Goal: Contribute content: Add original content to the website for others to see

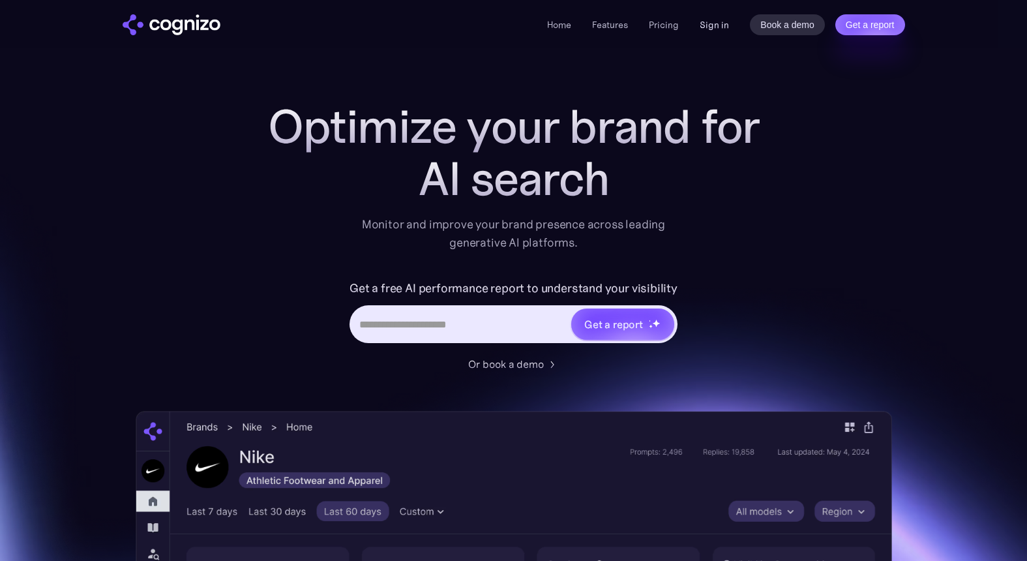
click at [719, 18] on link "Sign in" at bounding box center [713, 25] width 29 height 16
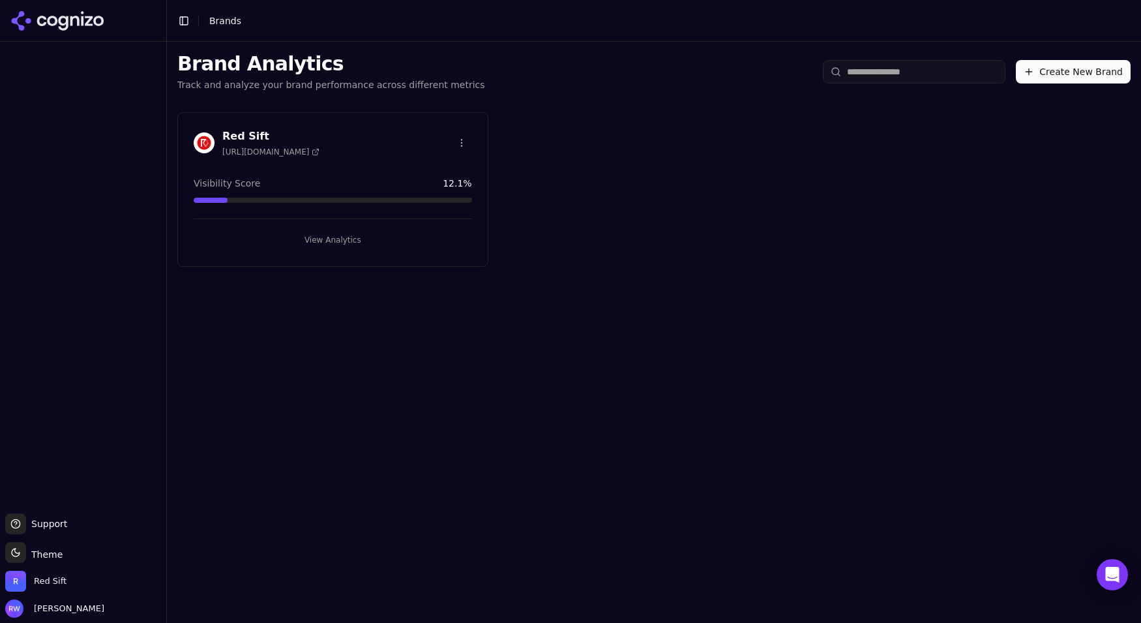
click at [286, 240] on button "View Analytics" at bounding box center [333, 239] width 278 height 21
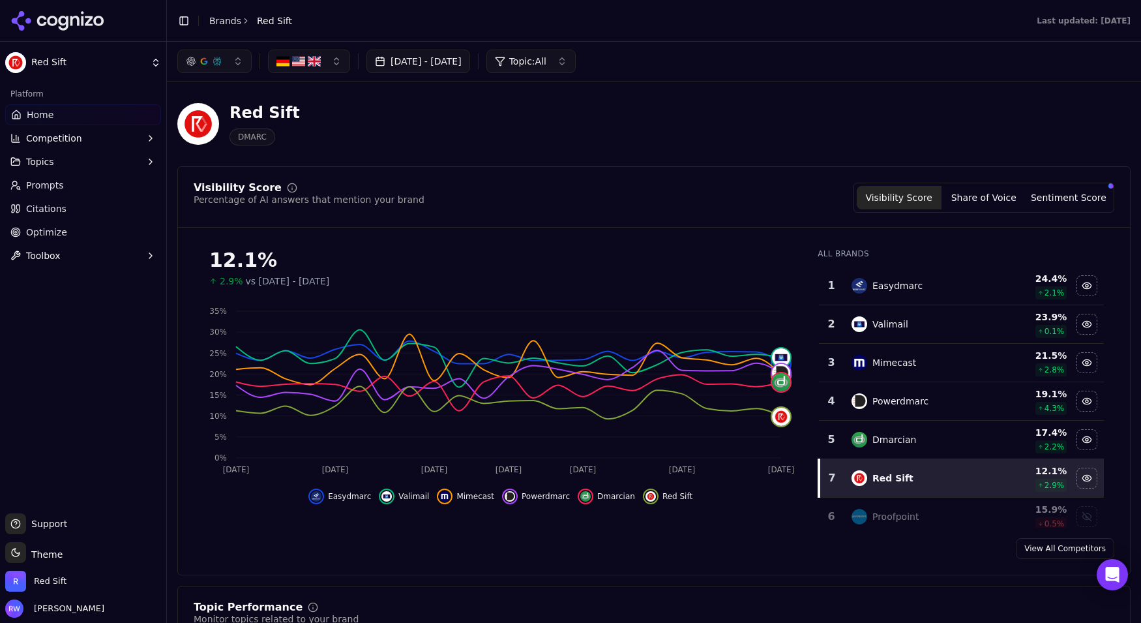
click at [94, 183] on link "Prompts" at bounding box center [83, 185] width 156 height 21
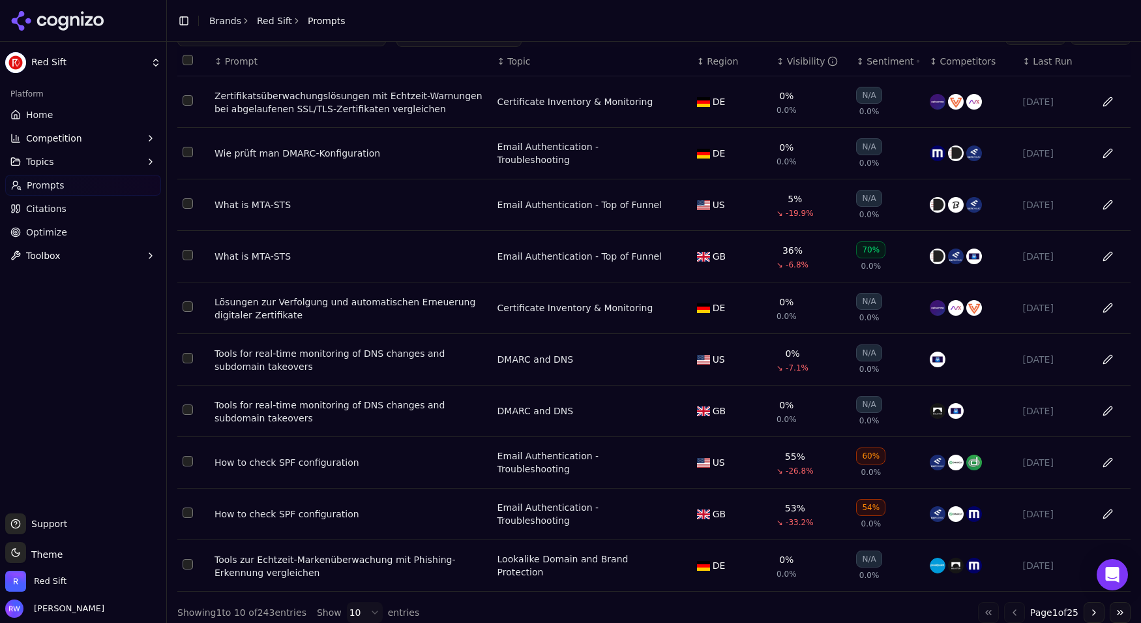
scroll to position [80, 0]
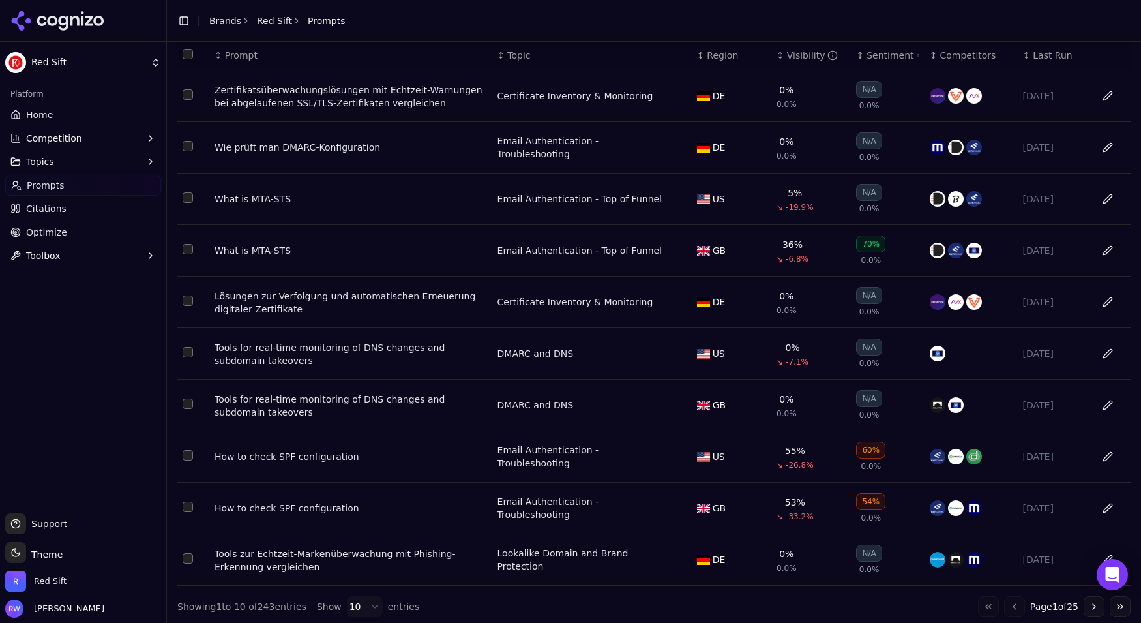
click at [1092, 601] on button "Go to next page" at bounding box center [1093, 606] width 21 height 21
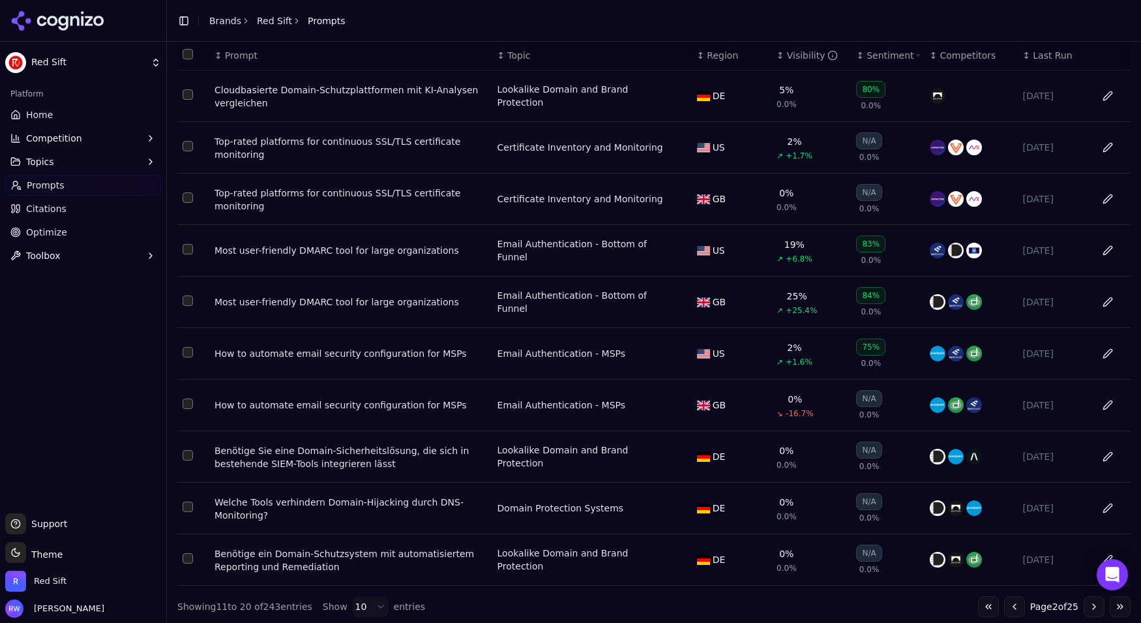
click at [677, 301] on button "Data table" at bounding box center [679, 302] width 16 height 16
click at [475, 245] on div "Most user-friendly DMARC tool for large organizations" at bounding box center [350, 250] width 272 height 13
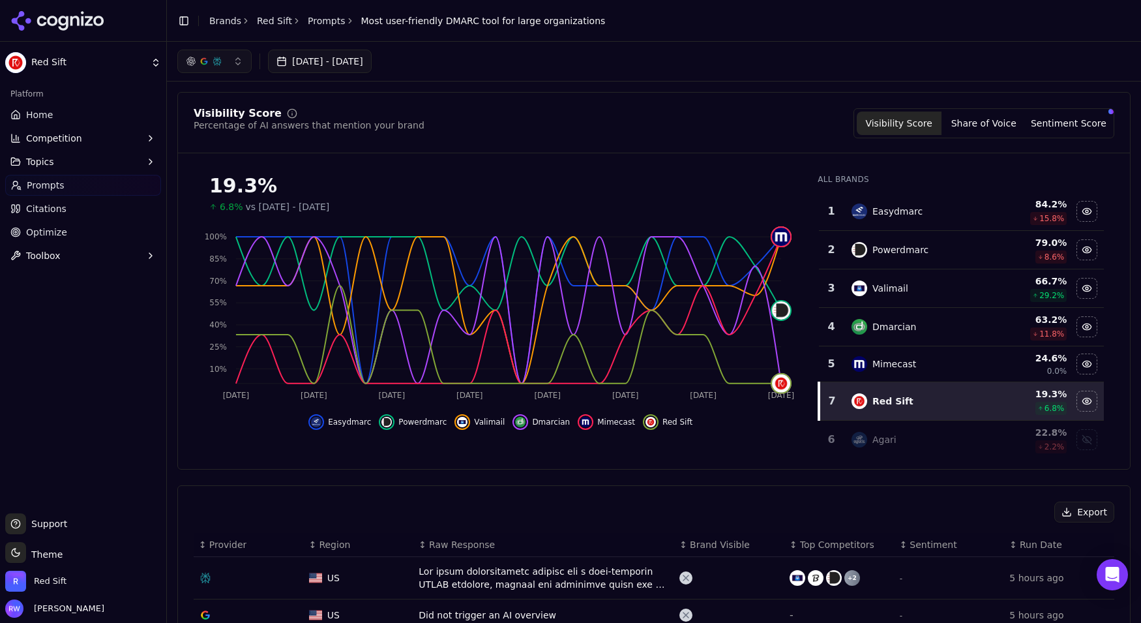
click at [89, 186] on link "Prompts" at bounding box center [83, 185] width 156 height 21
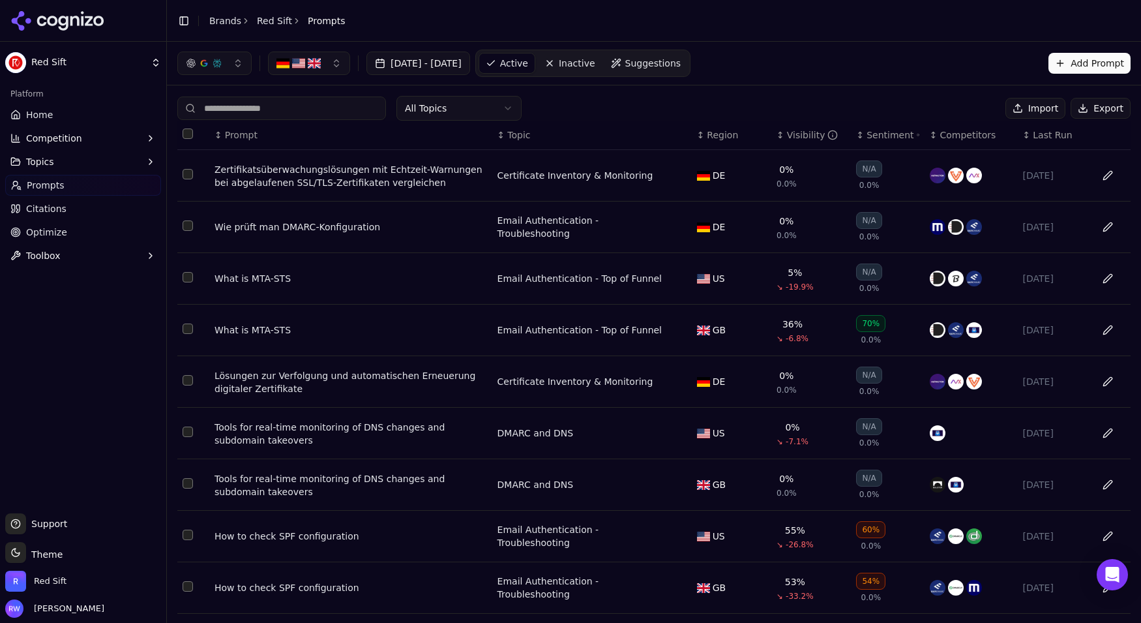
click at [1074, 60] on button "Add Prompt" at bounding box center [1089, 63] width 82 height 21
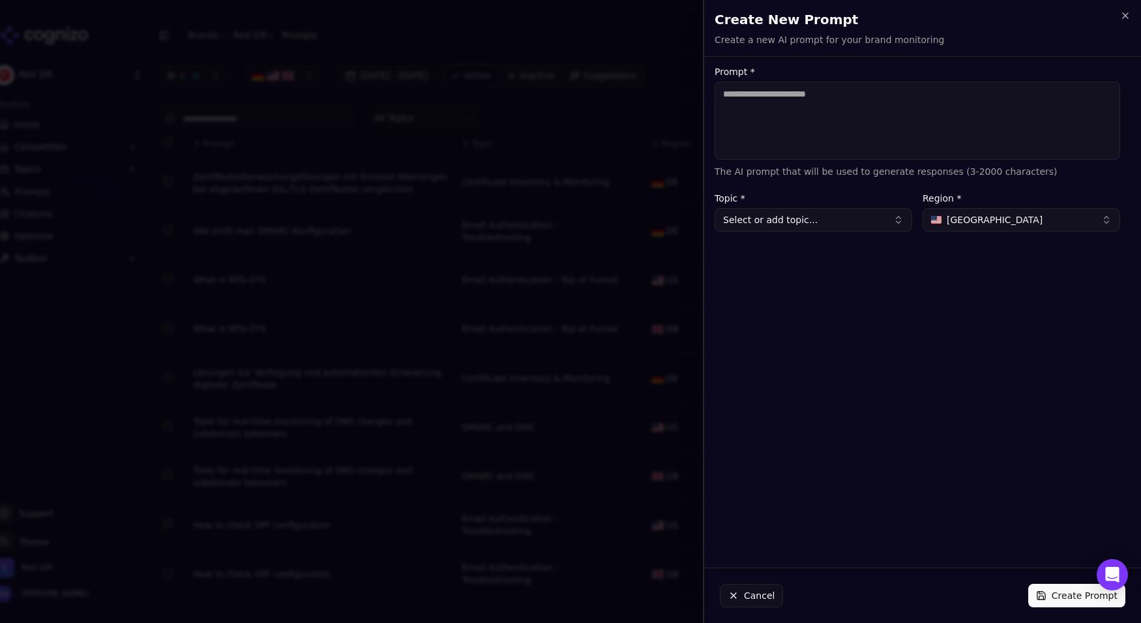
click at [776, 227] on button "Select or add topic..." at bounding box center [813, 219] width 198 height 23
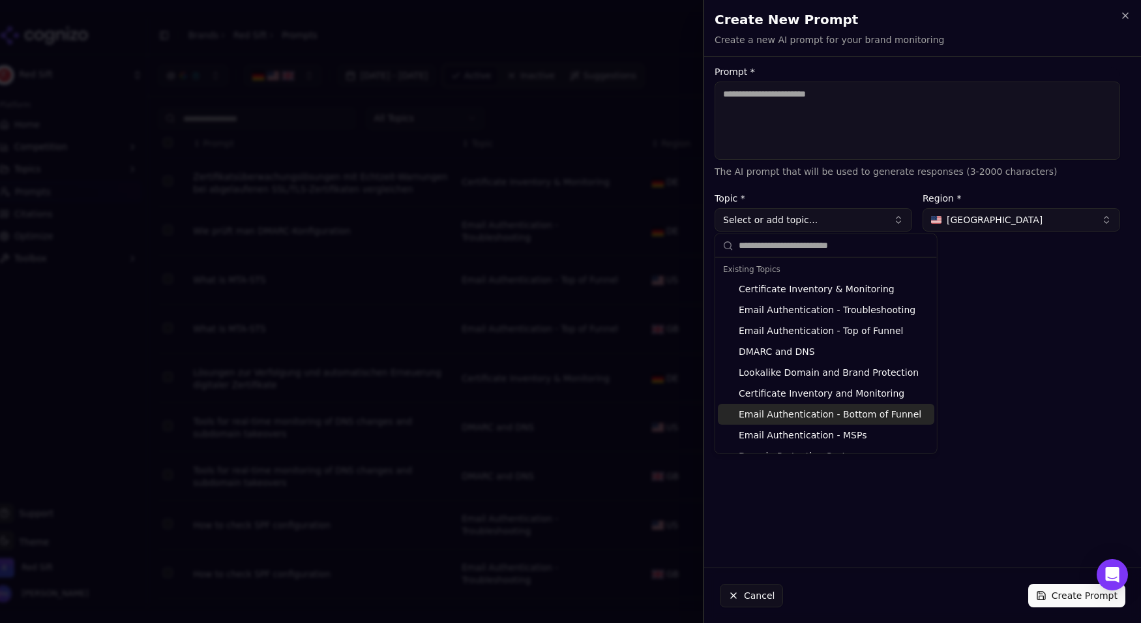
click at [791, 409] on div "Email Authentication - Bottom of Funnel" at bounding box center [826, 413] width 216 height 21
type input "**********"
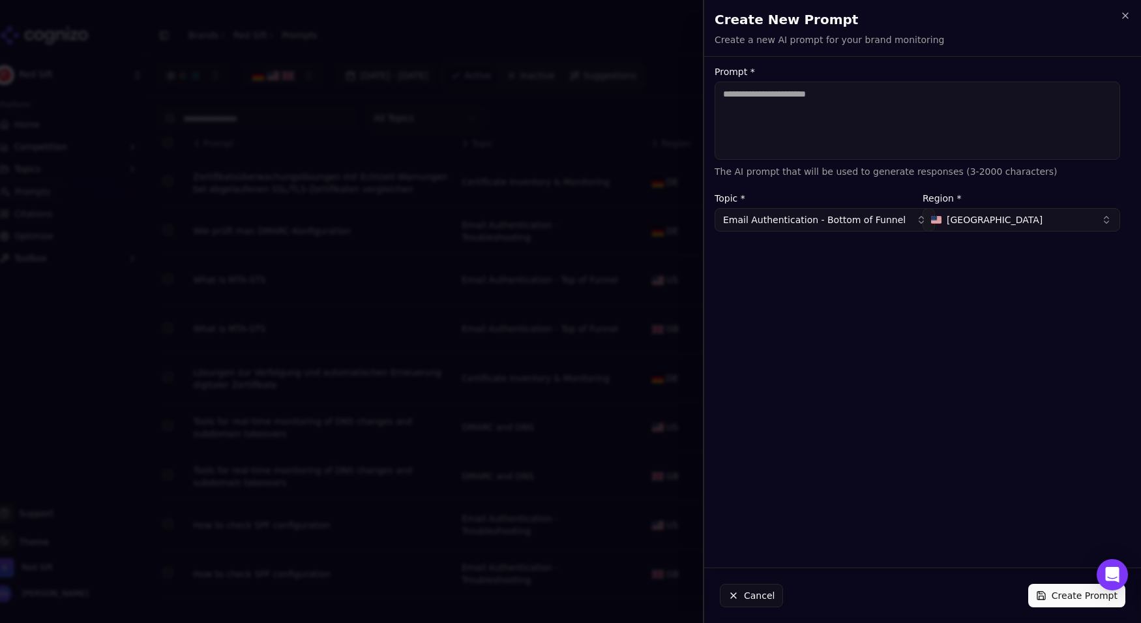
click at [956, 225] on span "United States" at bounding box center [994, 219] width 96 height 13
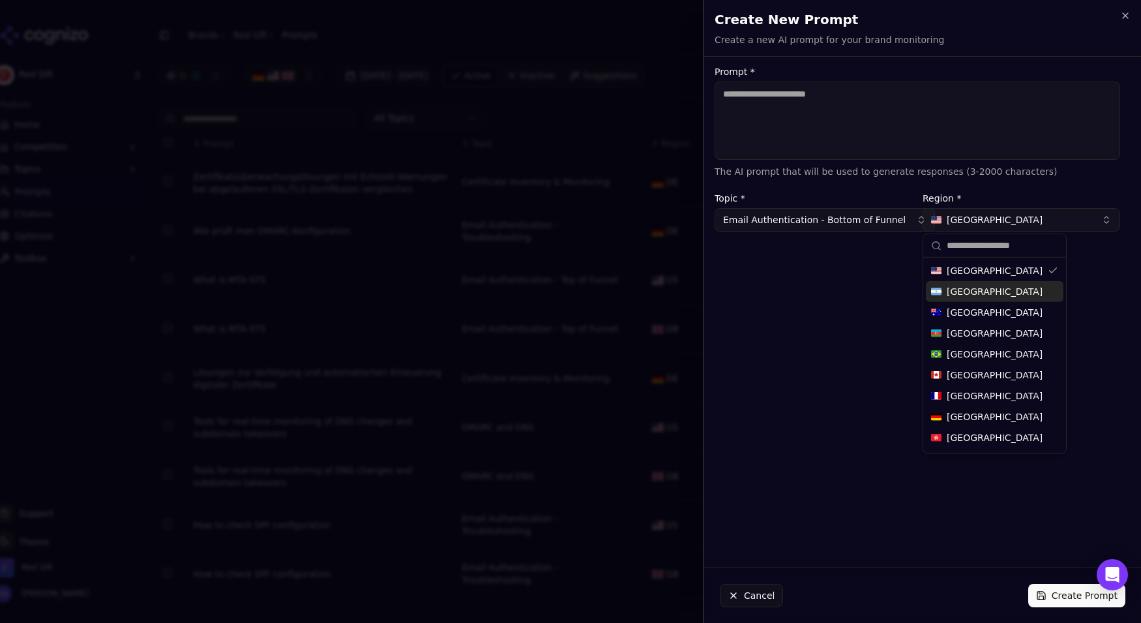
click at [1070, 420] on div "Prompt * The AI prompt that will be used to generate responses (3-2000 characte…" at bounding box center [917, 312] width 426 height 490
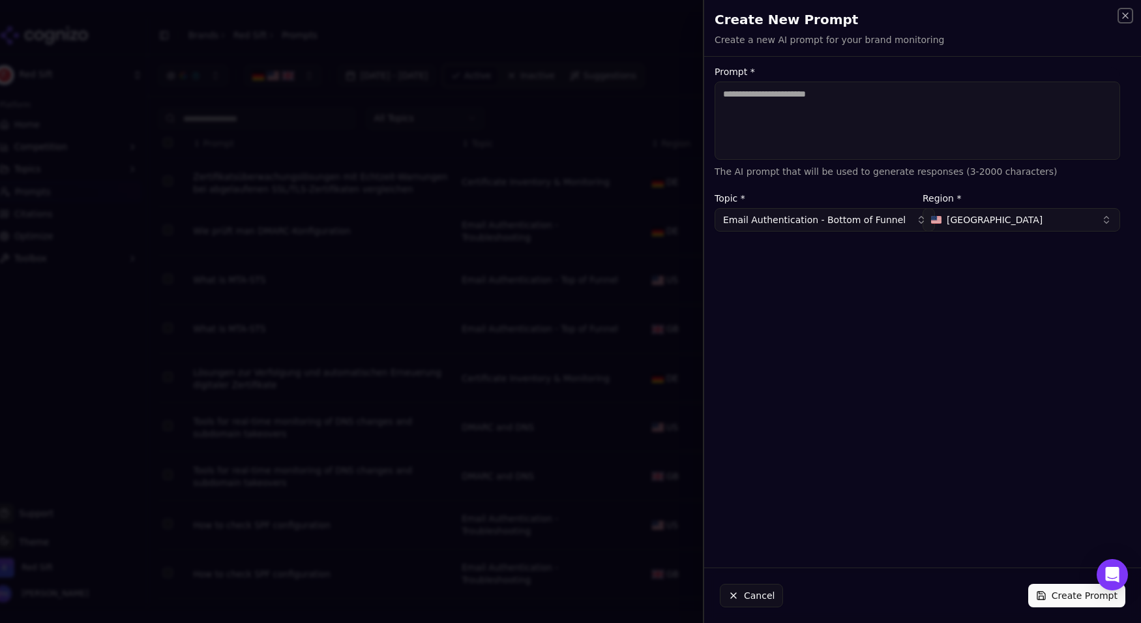
click at [1122, 14] on icon "button" at bounding box center [1125, 15] width 10 height 10
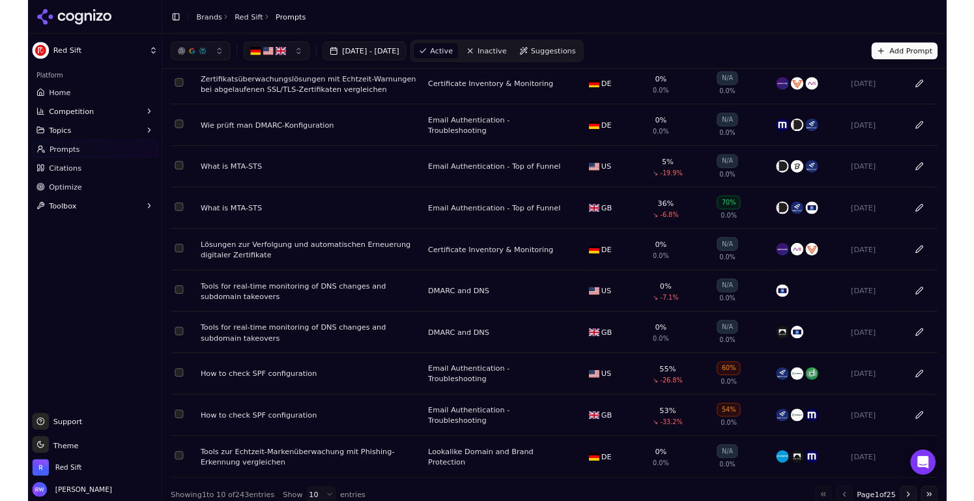
scroll to position [80, 0]
